Goal: Contribute content: Add original content to the website for others to see

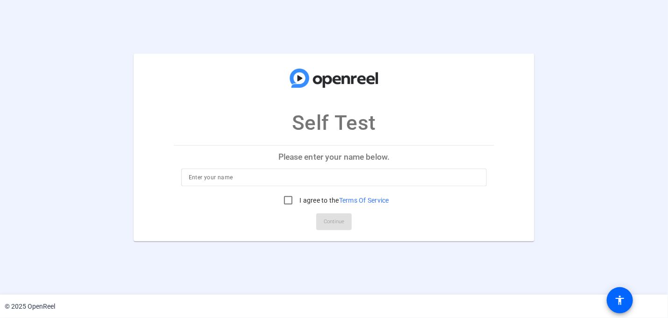
click at [242, 173] on input at bounding box center [334, 177] width 291 height 11
type input "Nate Test"
click at [290, 199] on input "I agree to the Terms Of Service" at bounding box center [288, 200] width 19 height 19
checkbox input "true"
click at [328, 217] on span "Continue" at bounding box center [334, 222] width 21 height 14
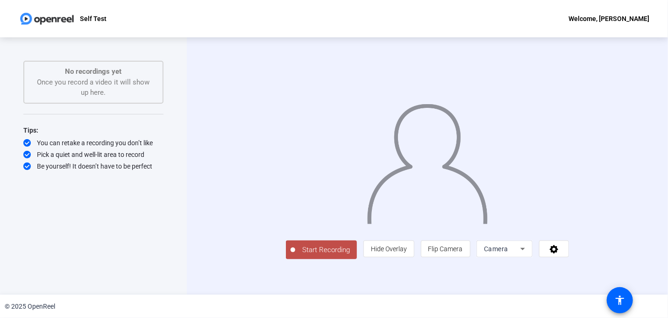
scroll to position [8, 0]
click at [508, 253] on span "Camera" at bounding box center [496, 248] width 24 height 7
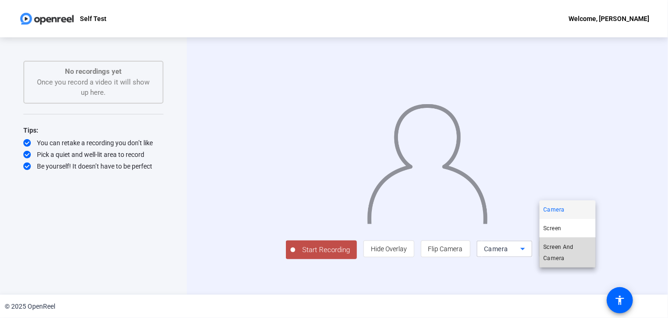
click at [564, 254] on span "Screen And Camera" at bounding box center [567, 253] width 49 height 22
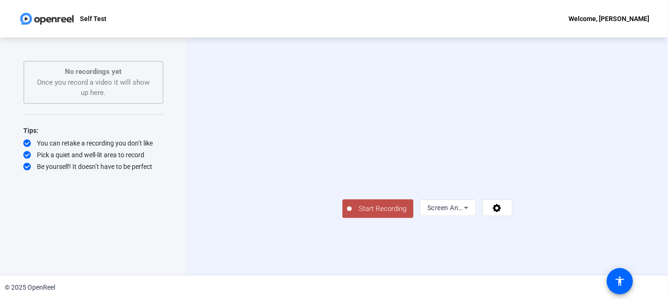
scroll to position [18, 0]
click at [472, 213] on icon at bounding box center [466, 207] width 11 height 11
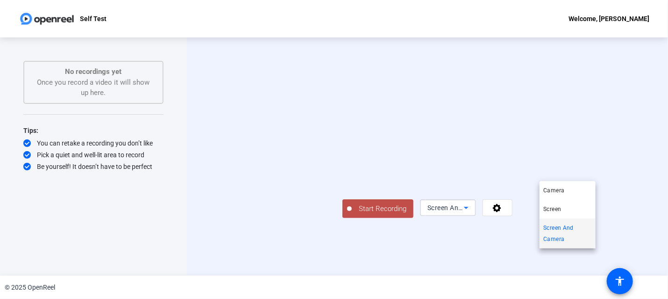
click at [499, 242] on div at bounding box center [334, 149] width 668 height 299
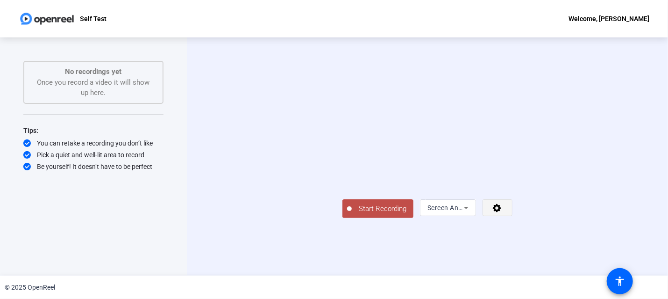
click at [512, 219] on span at bounding box center [497, 207] width 29 height 22
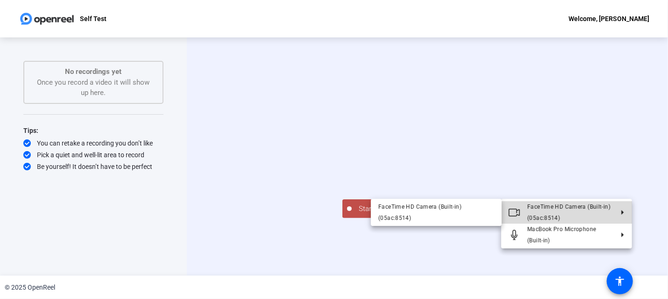
click at [618, 211] on icon at bounding box center [618, 212] width 11 height 5
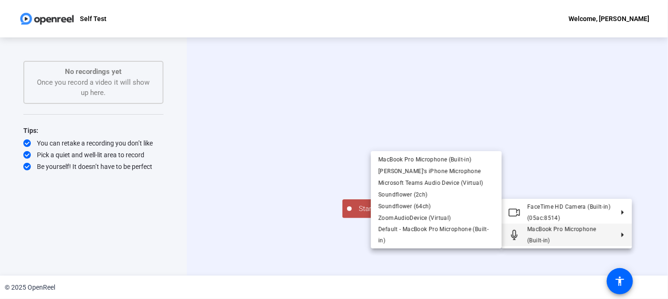
click at [441, 258] on div at bounding box center [334, 149] width 668 height 299
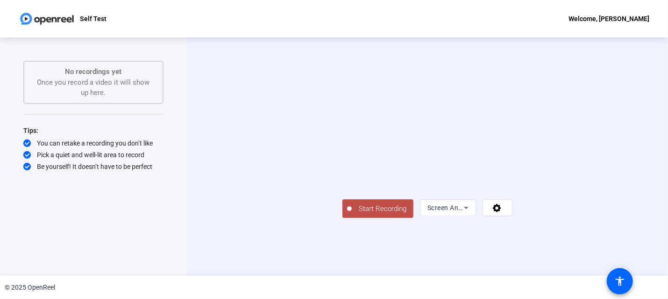
click at [352, 214] on span "Start Recording" at bounding box center [383, 208] width 62 height 11
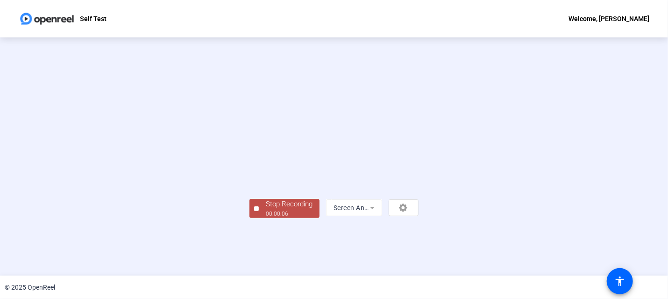
scroll to position [49, 0]
click at [266, 218] on div "00:00:08" at bounding box center [289, 213] width 47 height 8
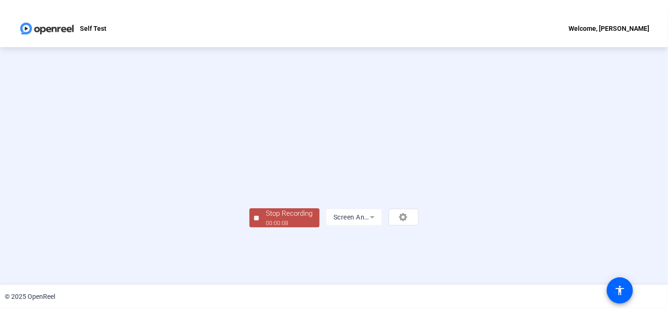
scroll to position [0, 0]
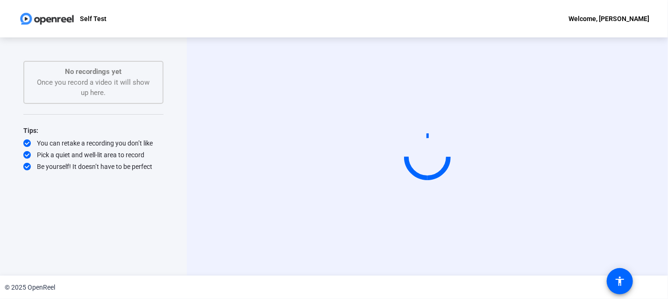
click at [493, 191] on video at bounding box center [458, 171] width 70 height 39
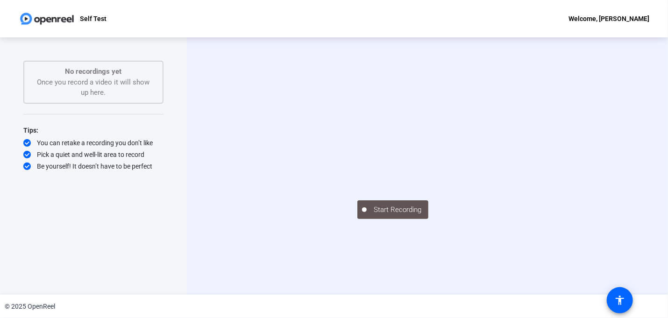
click at [84, 85] on div "No recordings yet Once you record a video it will show up here." at bounding box center [94, 82] width 120 height 32
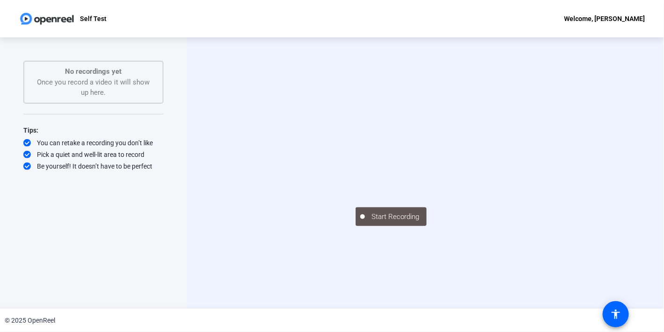
click at [356, 227] on div "Start Recording" at bounding box center [426, 216] width 140 height 21
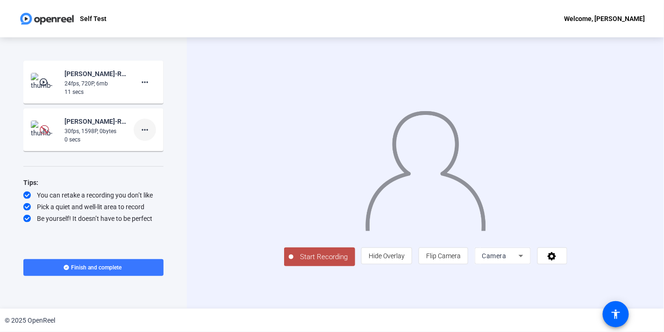
click at [146, 131] on mat-icon "more_horiz" at bounding box center [144, 129] width 11 height 11
click at [176, 128] on div at bounding box center [332, 166] width 664 height 332
click at [41, 124] on img at bounding box center [45, 130] width 28 height 19
click at [73, 121] on div "[PERSON_NAME]-ROX-Self Test-1757739679266-screen" at bounding box center [95, 121] width 63 height 11
click at [43, 129] on mat-icon "play_circle_outline" at bounding box center [44, 129] width 11 height 9
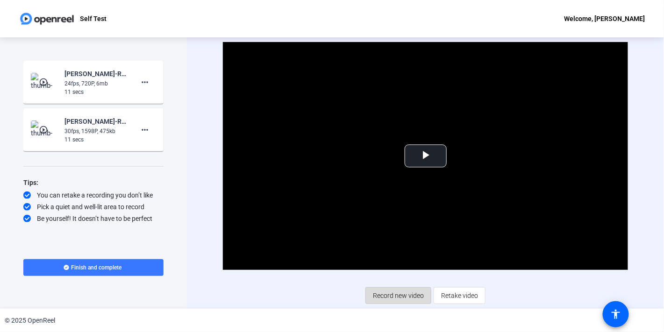
click at [380, 301] on span "Record new video" at bounding box center [398, 296] width 51 height 18
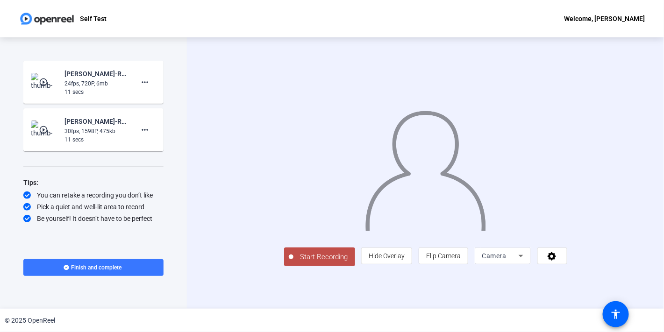
click at [506, 260] on span "Camera" at bounding box center [494, 255] width 24 height 7
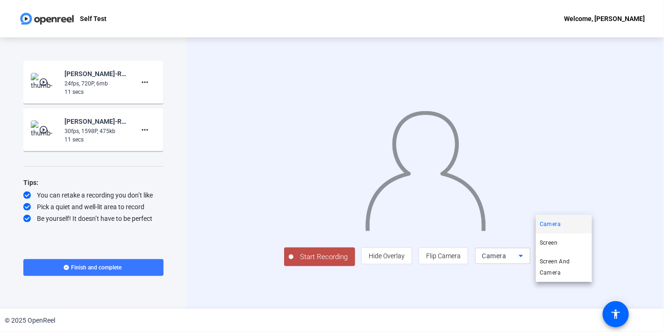
click at [533, 299] on div at bounding box center [332, 166] width 664 height 332
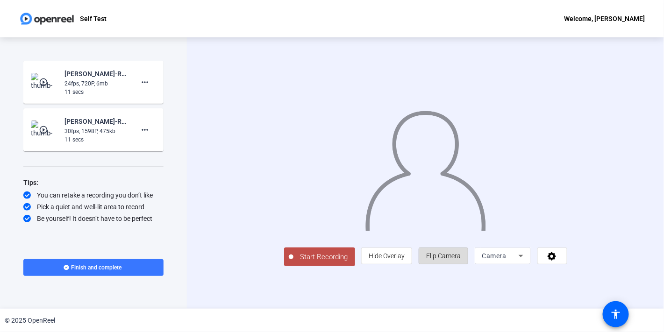
click at [468, 267] on span at bounding box center [443, 256] width 49 height 22
click at [526, 262] on icon at bounding box center [520, 255] width 11 height 11
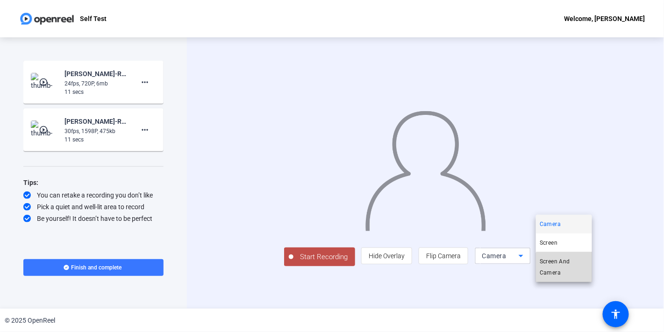
click at [581, 274] on span "Screen And Camera" at bounding box center [564, 267] width 49 height 22
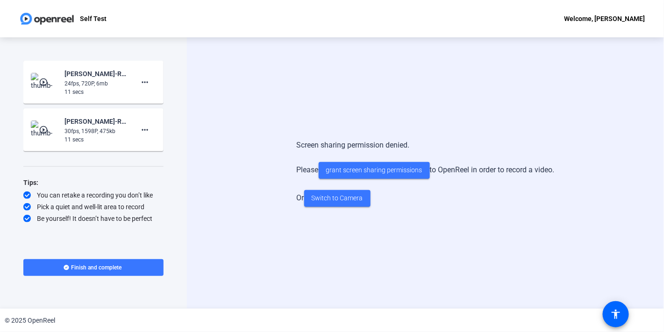
click at [27, 28] on div "Self Test Welcome, [PERSON_NAME]" at bounding box center [332, 18] width 664 height 37
